Goal: Task Accomplishment & Management: Manage account settings

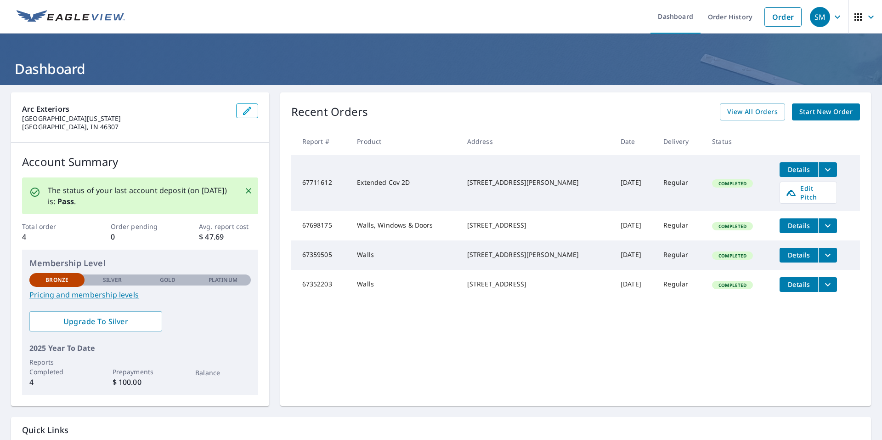
click at [785, 165] on span "Details" at bounding box center [799, 169] width 28 height 9
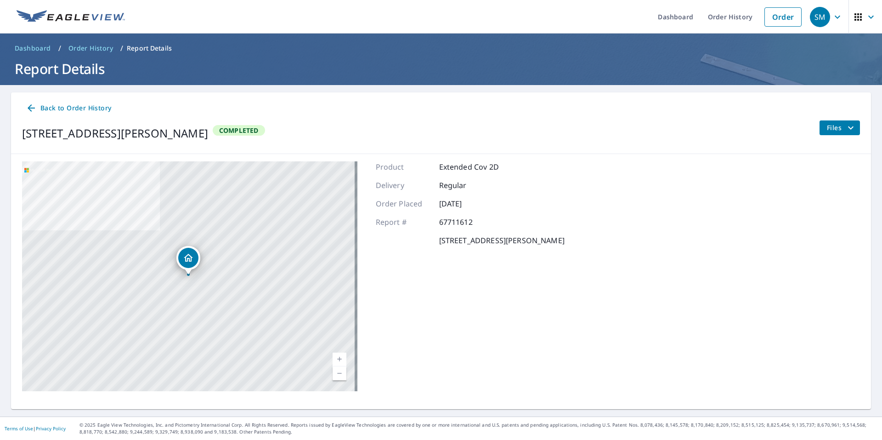
click at [848, 126] on icon "filesDropdownBtn-67711612" at bounding box center [851, 127] width 6 height 3
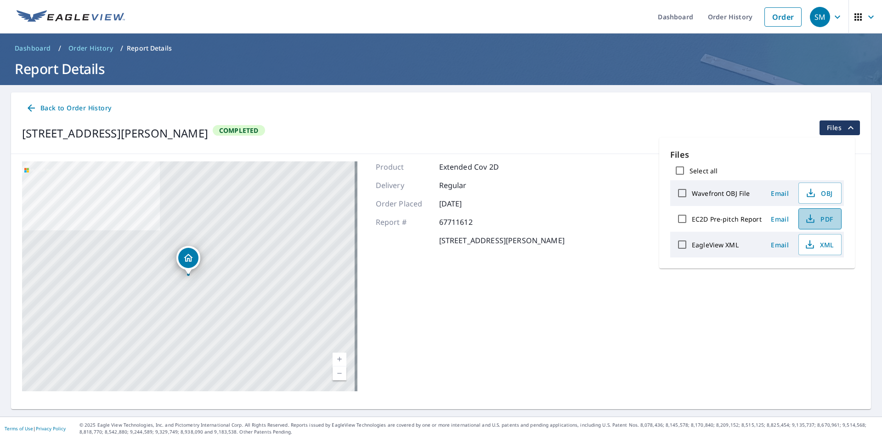
click at [813, 216] on icon "button" at bounding box center [810, 218] width 11 height 11
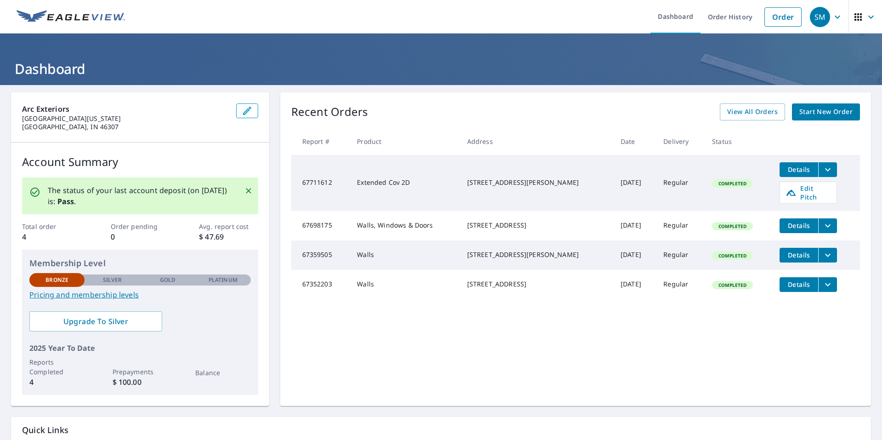
click at [822, 172] on icon "filesDropdownBtn-67711612" at bounding box center [827, 169] width 11 height 11
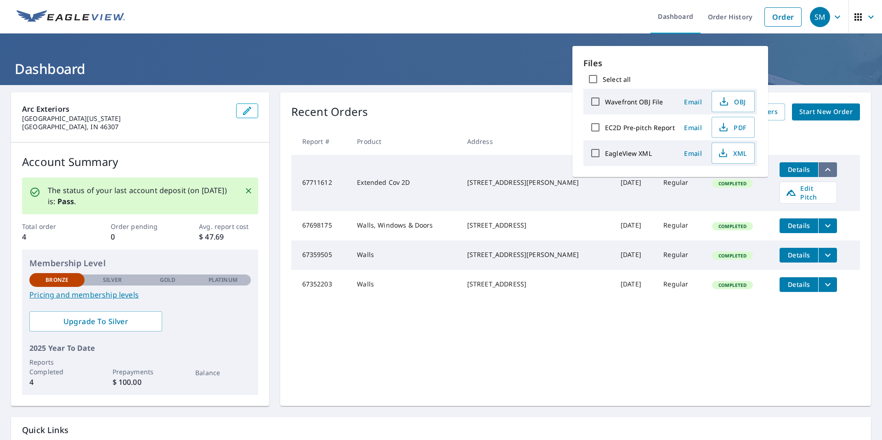
click at [822, 172] on icon "filesDropdownBtn-67711612" at bounding box center [827, 169] width 11 height 11
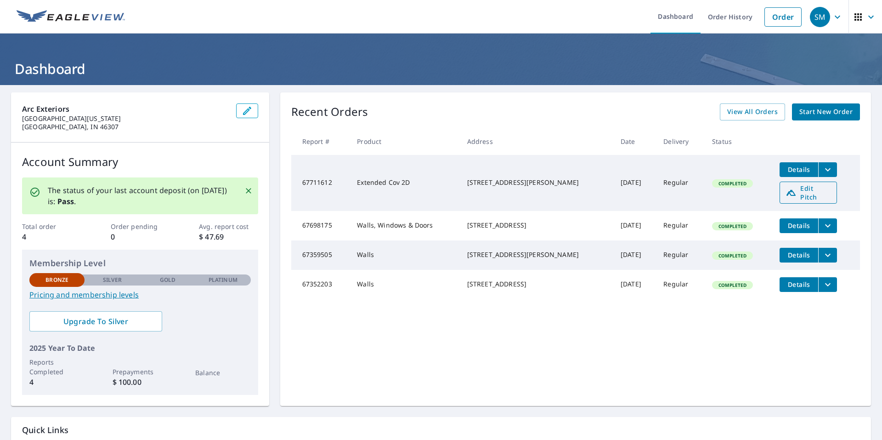
click at [806, 190] on span "Edit Pitch" at bounding box center [808, 192] width 45 height 17
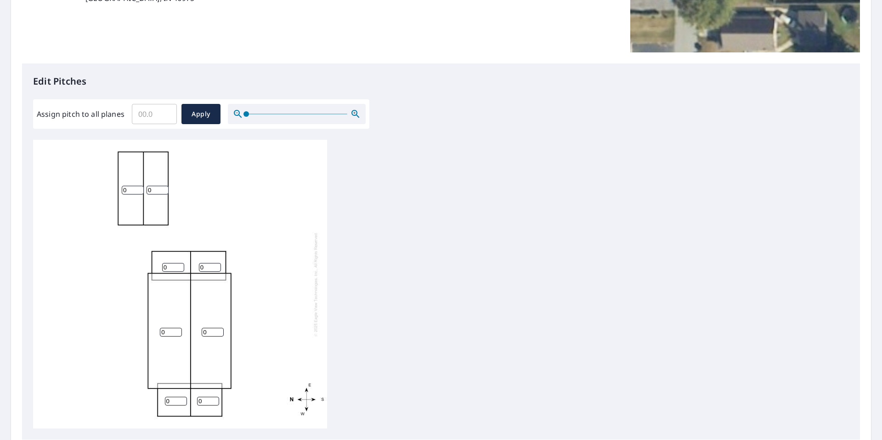
scroll to position [184, 0]
click at [157, 189] on input "0" at bounding box center [158, 189] width 22 height 9
type input "6"
click at [130, 189] on input "0" at bounding box center [133, 189] width 22 height 9
type input "06"
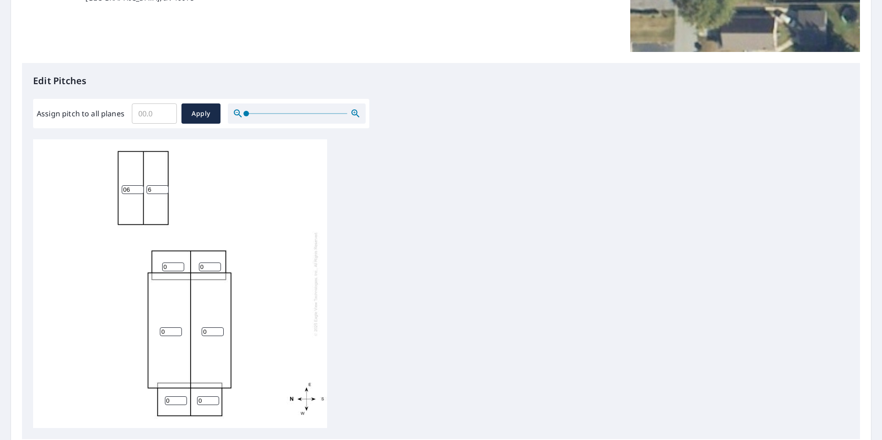
click at [206, 266] on input "0" at bounding box center [210, 266] width 22 height 9
type input "0"
type input "6"
click at [174, 265] on input "0" at bounding box center [173, 266] width 22 height 9
type input "6"
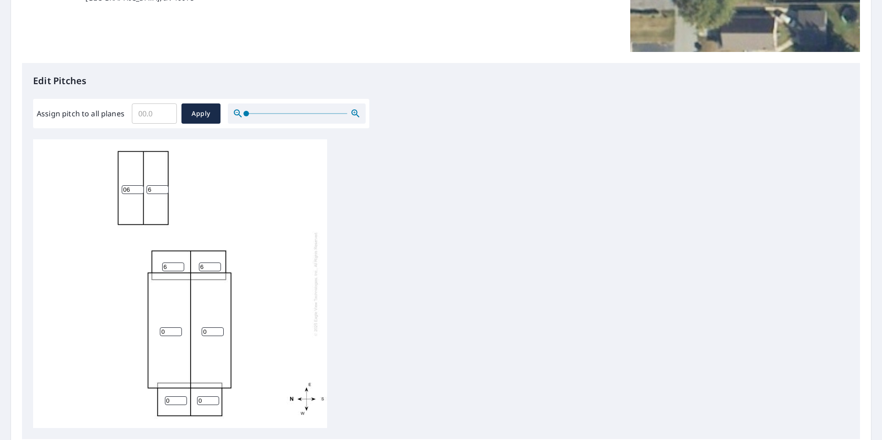
click at [169, 326] on div "0 0 06 6 6 0 0 6" at bounding box center [180, 283] width 294 height 289
click at [169, 330] on input "0" at bounding box center [171, 331] width 22 height 9
type input "6"
click at [207, 331] on input "0" at bounding box center [213, 331] width 22 height 9
type input "6"
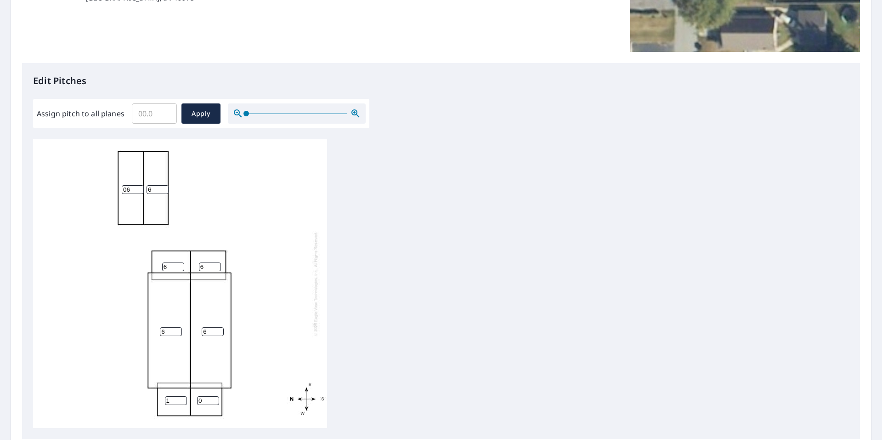
type input "1"
click at [180, 399] on input "1" at bounding box center [176, 400] width 22 height 9
type input "6"
click at [199, 400] on input "0" at bounding box center [208, 400] width 22 height 9
click at [204, 398] on input "0" at bounding box center [208, 400] width 22 height 9
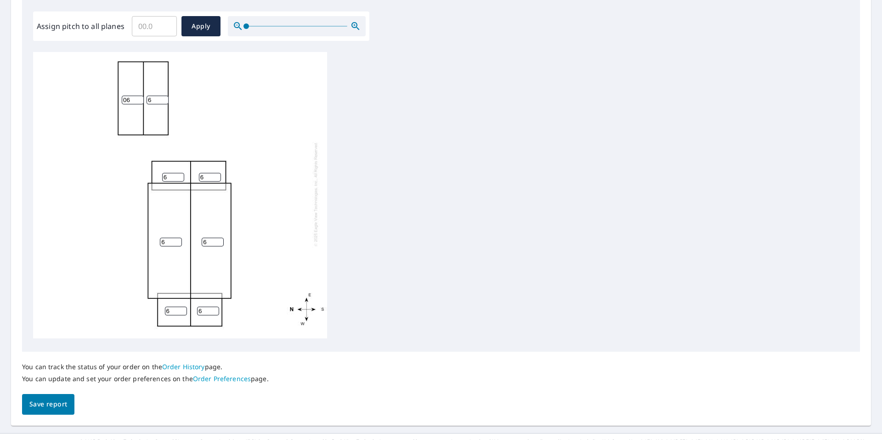
scroll to position [288, 0]
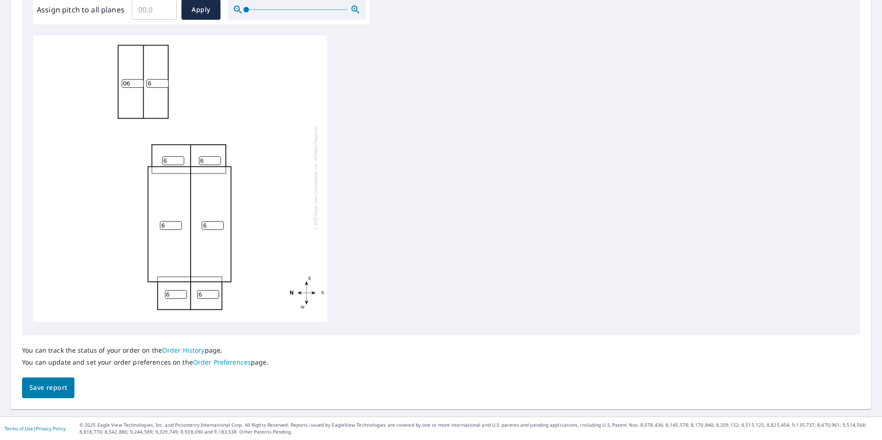
type input "6"
click at [40, 386] on span "Save report" at bounding box center [48, 387] width 38 height 11
click at [132, 83] on input "06" at bounding box center [133, 85] width 22 height 9
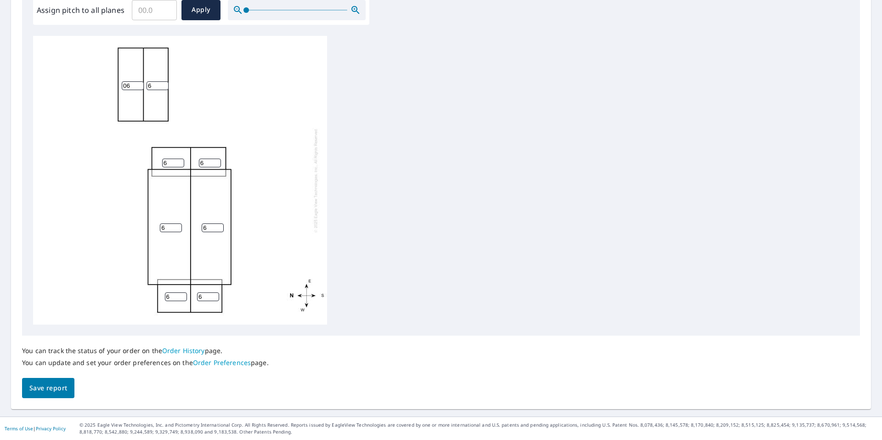
click at [132, 83] on input "06" at bounding box center [133, 85] width 22 height 9
type input "5"
click at [158, 85] on input "6" at bounding box center [158, 85] width 22 height 9
type input "5"
click at [170, 161] on input "6" at bounding box center [173, 162] width 22 height 9
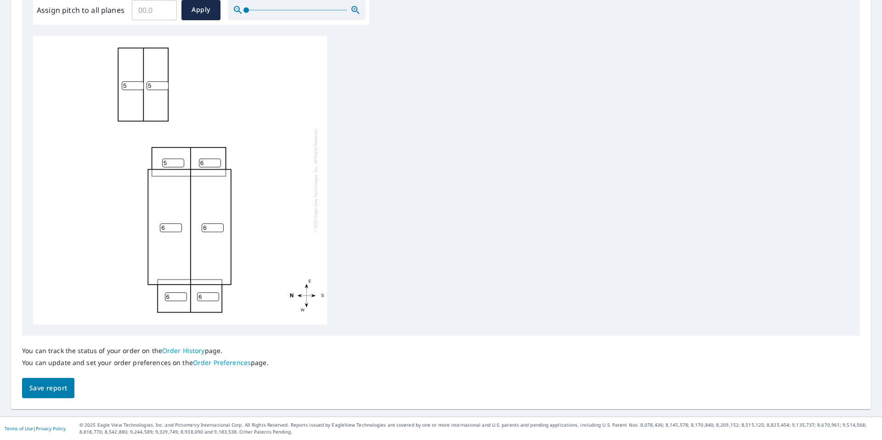
type input "5"
click at [206, 159] on input "6" at bounding box center [210, 162] width 22 height 9
type input "5"
click at [166, 223] on div "6 6 5 5 5 6 6 5" at bounding box center [180, 180] width 294 height 289
click at [171, 227] on input "6" at bounding box center [171, 227] width 22 height 9
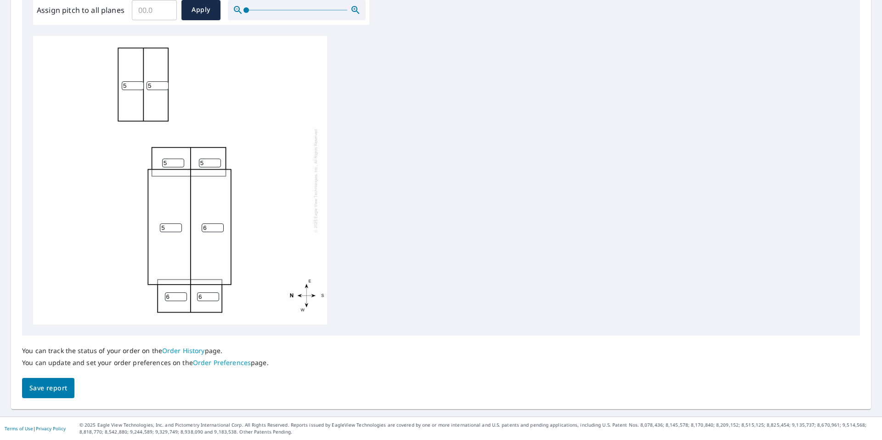
type input "5"
click at [209, 227] on input "6" at bounding box center [213, 227] width 22 height 9
type input "5"
click at [176, 295] on input "6" at bounding box center [176, 296] width 22 height 9
type input "5"
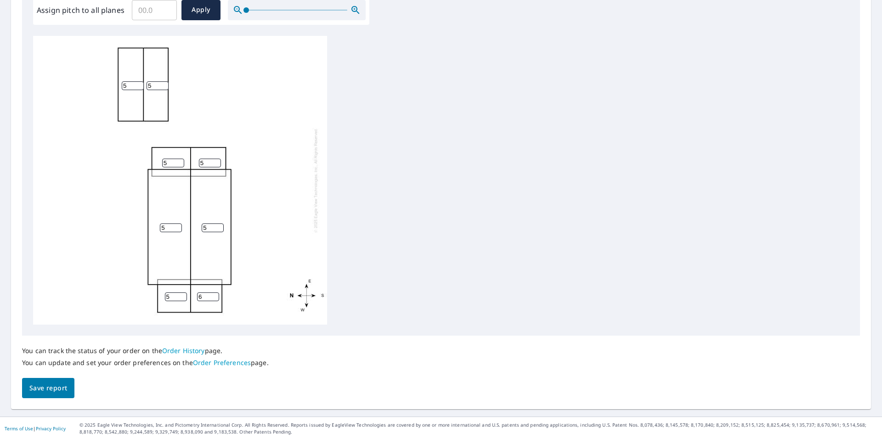
click at [203, 295] on input "6" at bounding box center [208, 296] width 22 height 9
type input "5"
click at [54, 389] on span "Save report" at bounding box center [48, 387] width 38 height 11
